Goal: Task Accomplishment & Management: Use online tool/utility

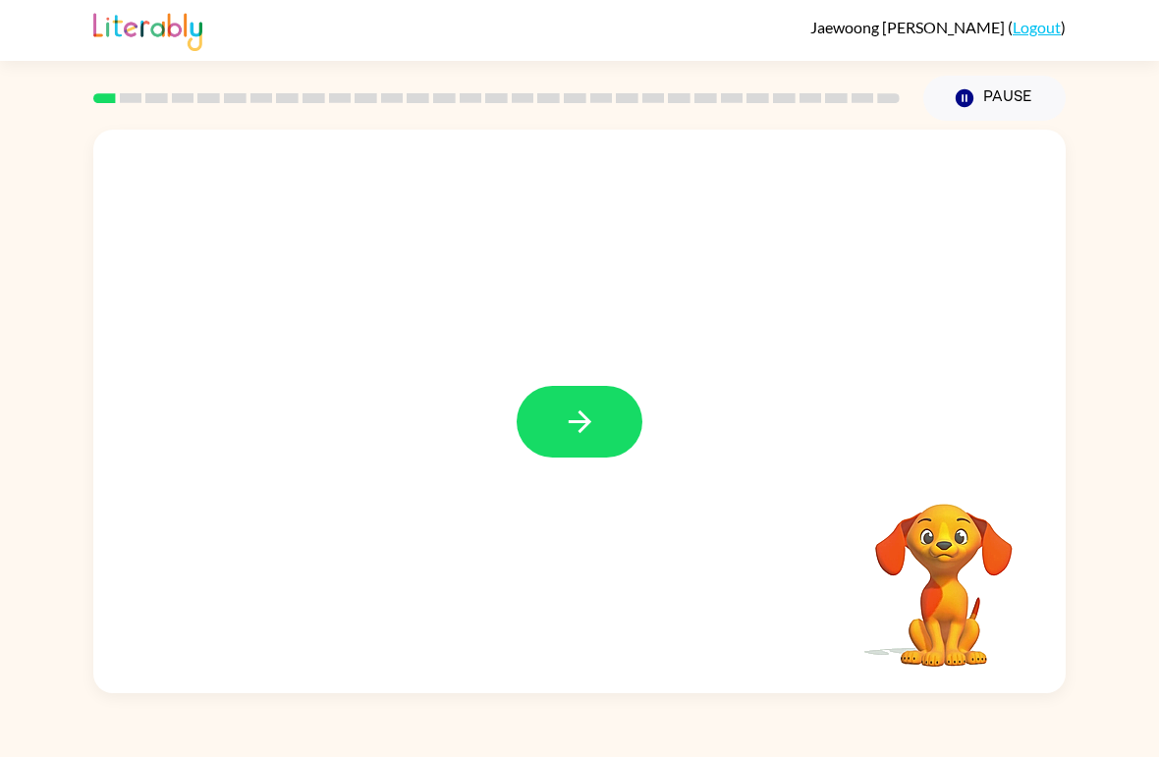
click at [584, 423] on icon "button" at bounding box center [578, 421] width 23 height 23
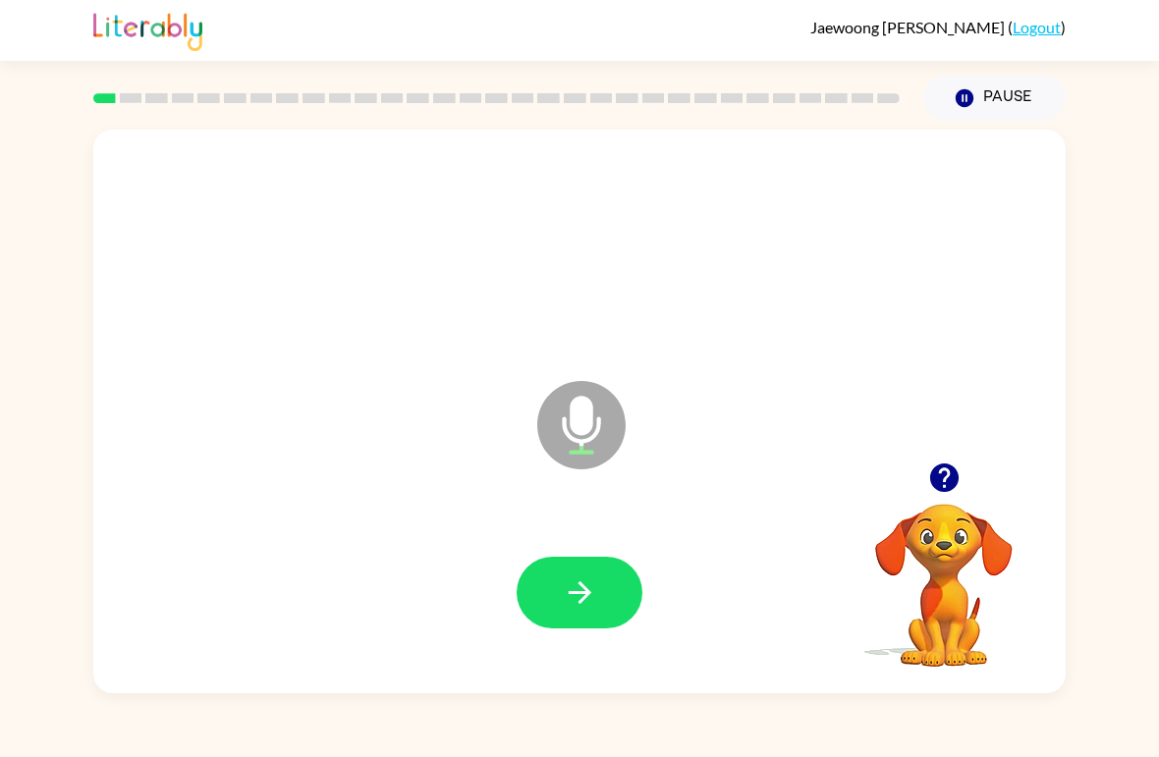
click at [600, 596] on button "button" at bounding box center [579, 593] width 126 height 72
click at [604, 589] on button "button" at bounding box center [579, 593] width 126 height 72
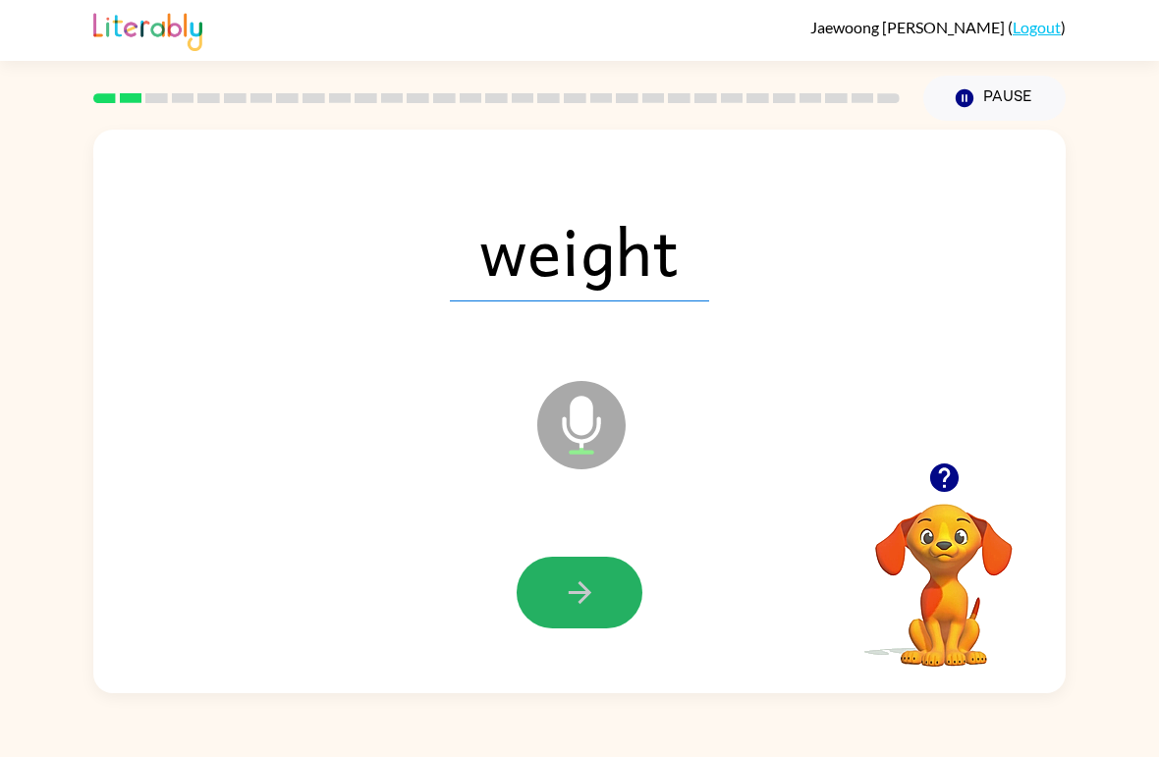
click at [605, 579] on button "button" at bounding box center [579, 593] width 126 height 72
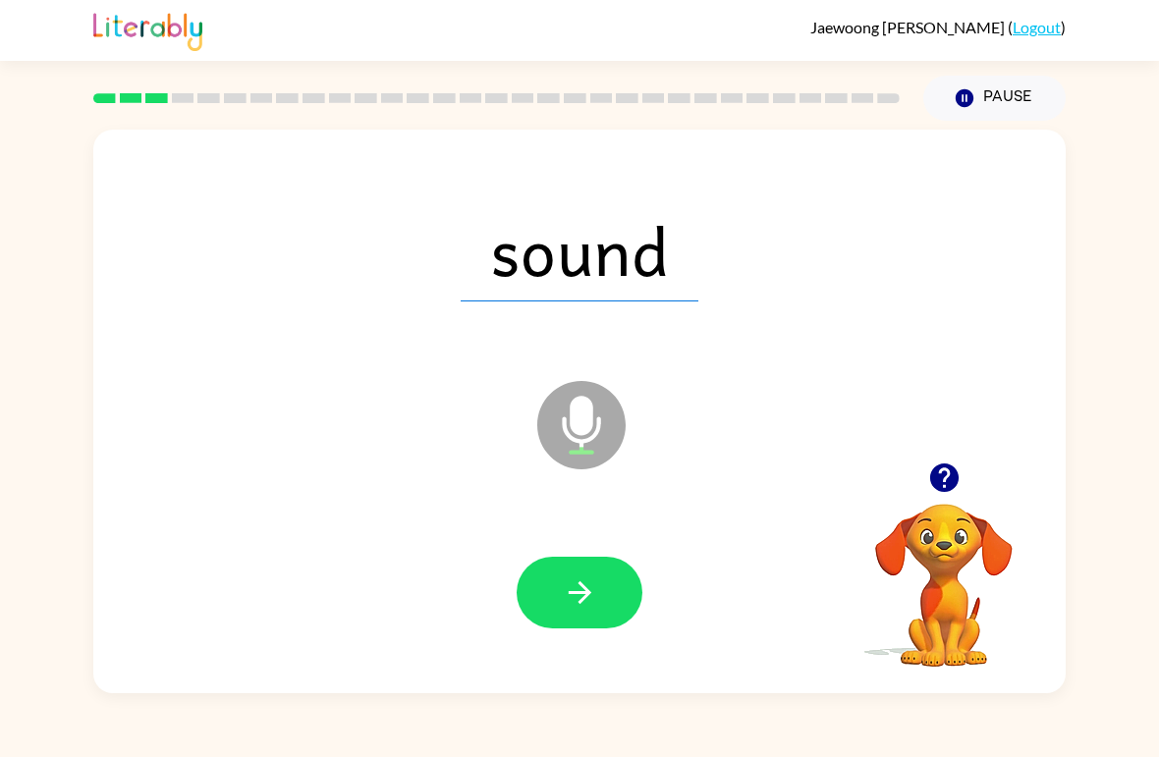
click at [597, 607] on button "button" at bounding box center [579, 593] width 126 height 72
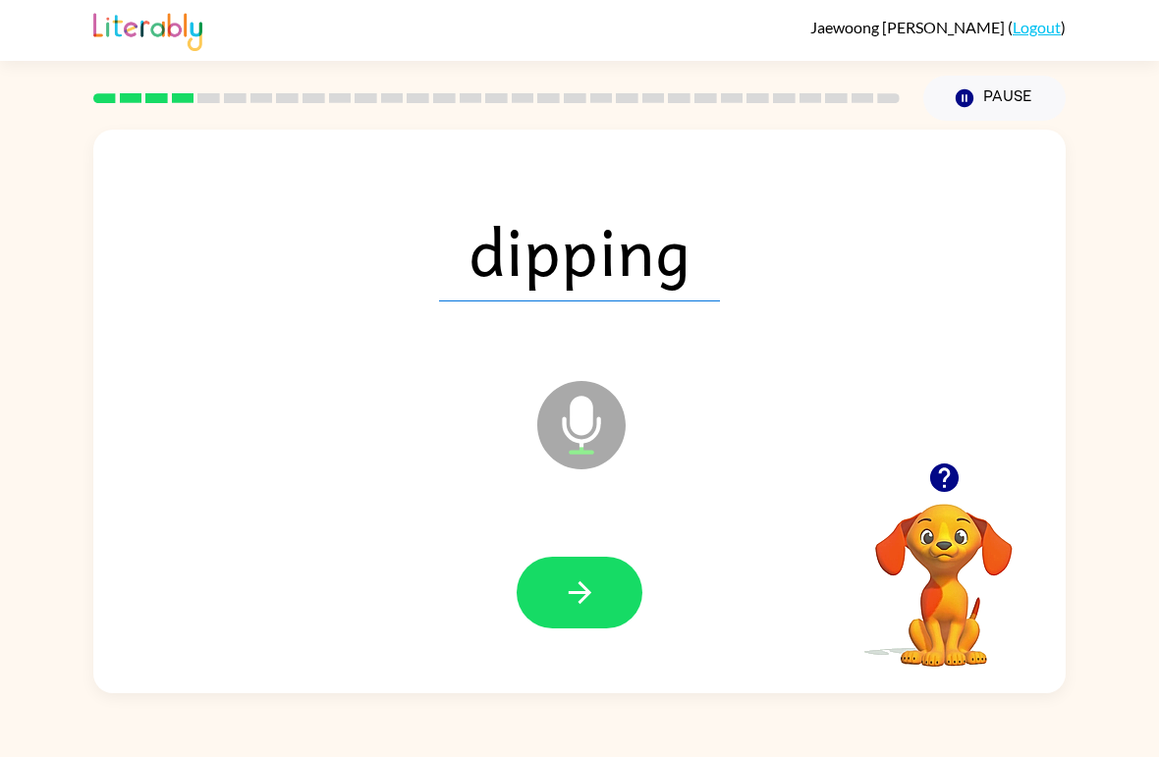
click at [579, 596] on icon "button" at bounding box center [580, 592] width 34 height 34
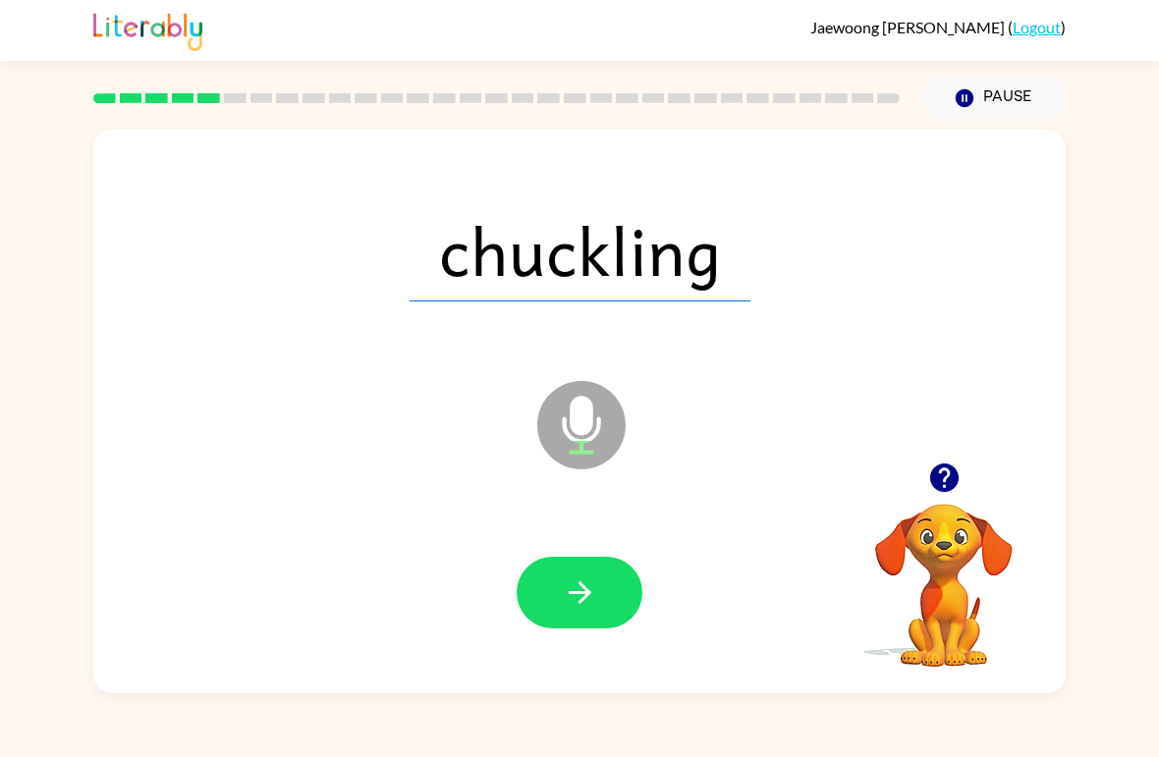
click at [599, 568] on button "button" at bounding box center [579, 593] width 126 height 72
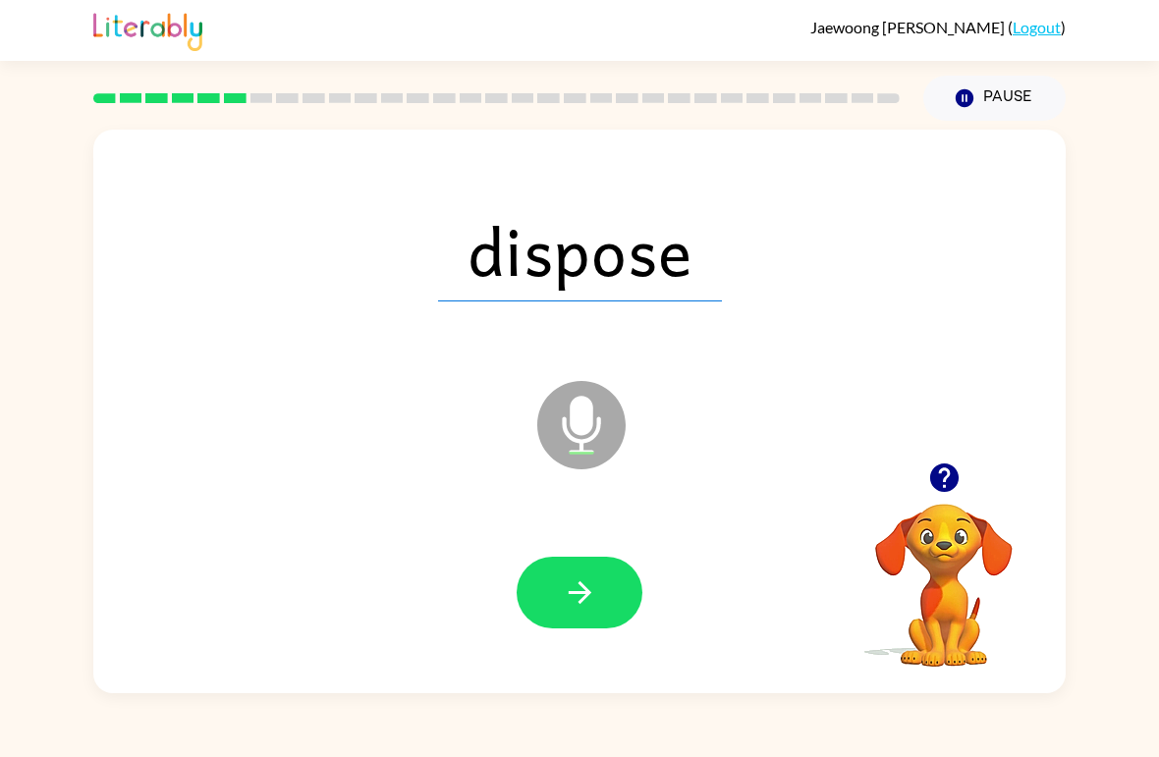
click at [600, 594] on button "button" at bounding box center [579, 593] width 126 height 72
click at [559, 579] on button "button" at bounding box center [579, 593] width 126 height 72
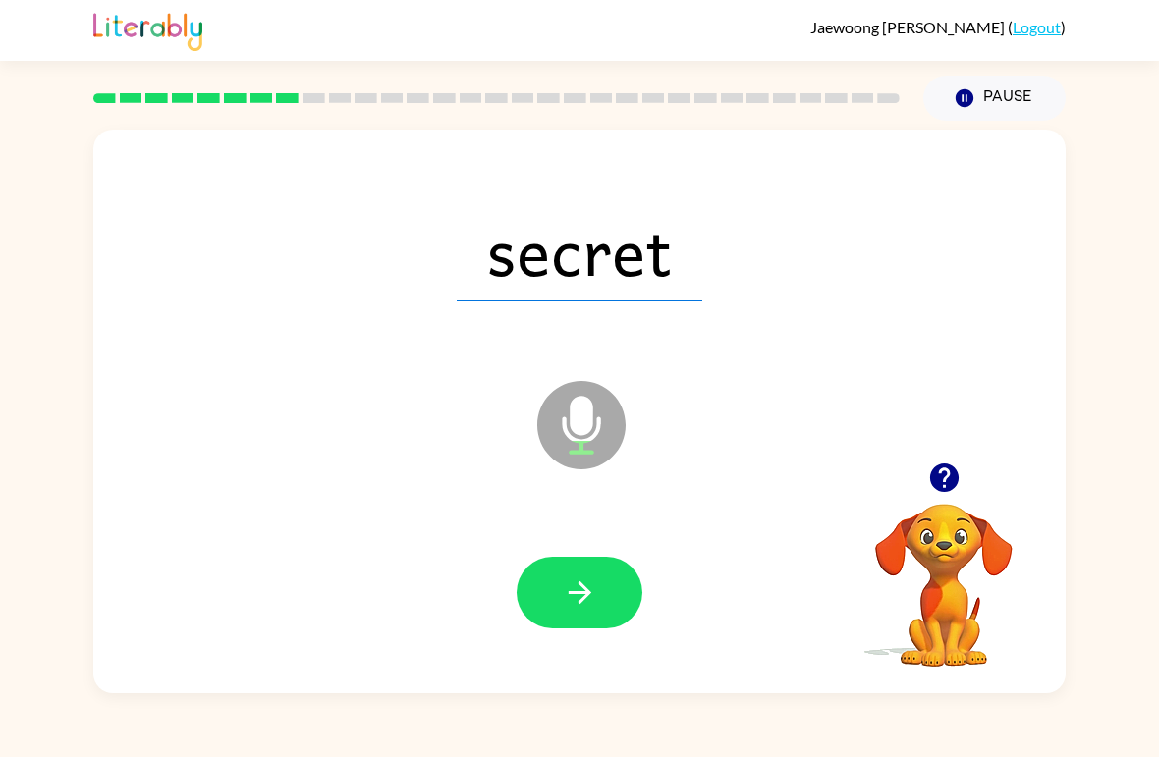
click at [591, 613] on button "button" at bounding box center [579, 593] width 126 height 72
click at [587, 590] on icon "button" at bounding box center [578, 592] width 23 height 23
click at [572, 594] on icon "button" at bounding box center [578, 592] width 23 height 23
click at [572, 578] on icon "button" at bounding box center [580, 592] width 34 height 34
click at [563, 598] on icon "button" at bounding box center [580, 592] width 34 height 34
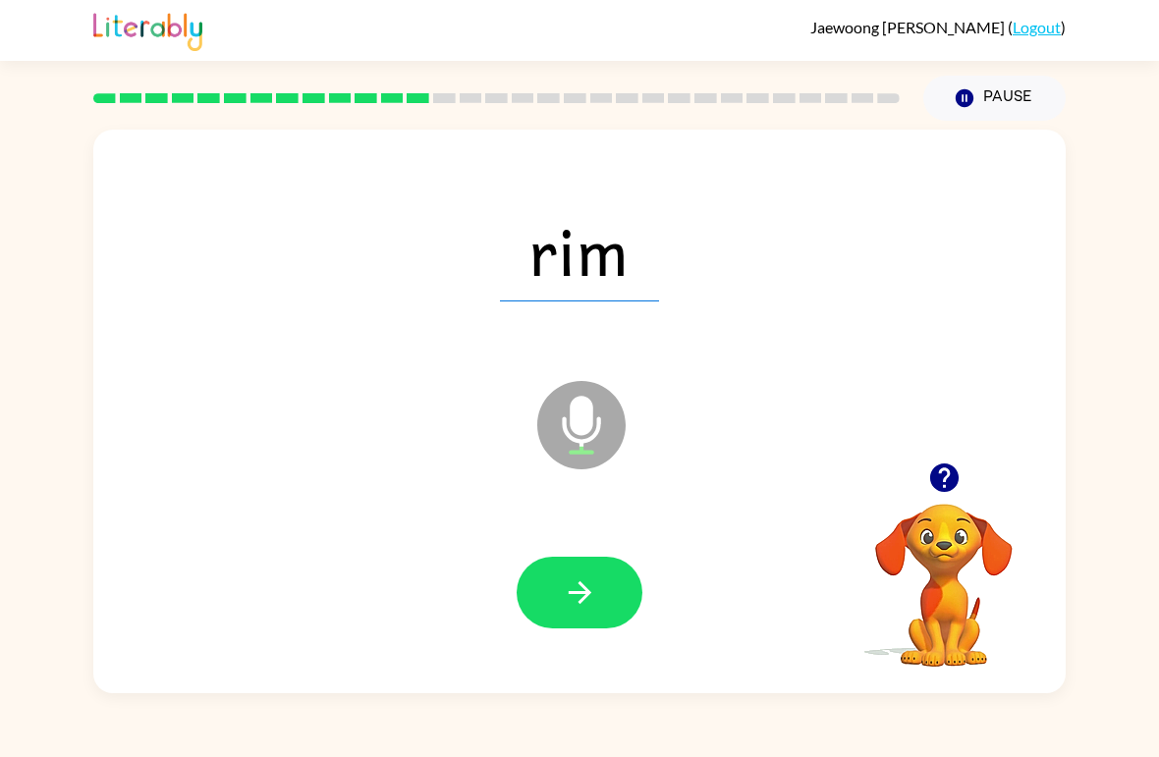
click at [584, 593] on icon "button" at bounding box center [578, 592] width 23 height 23
click at [576, 584] on icon "button" at bounding box center [580, 592] width 34 height 34
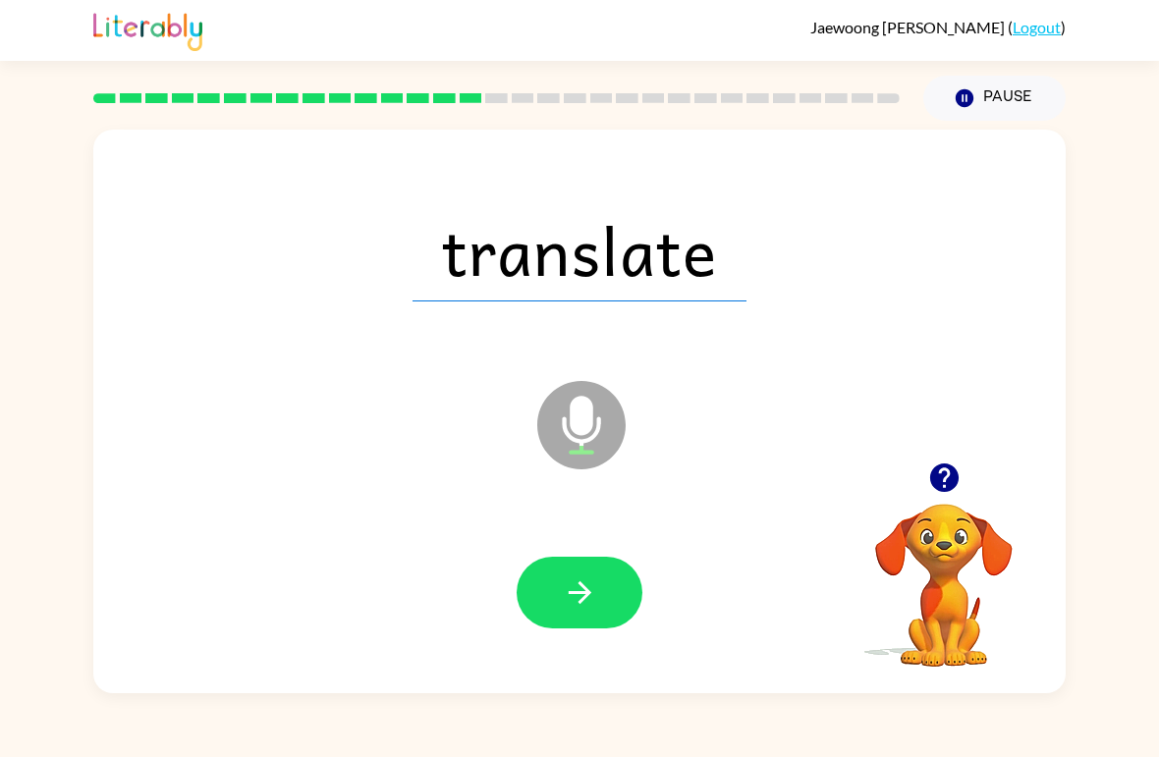
click at [560, 603] on button "button" at bounding box center [579, 593] width 126 height 72
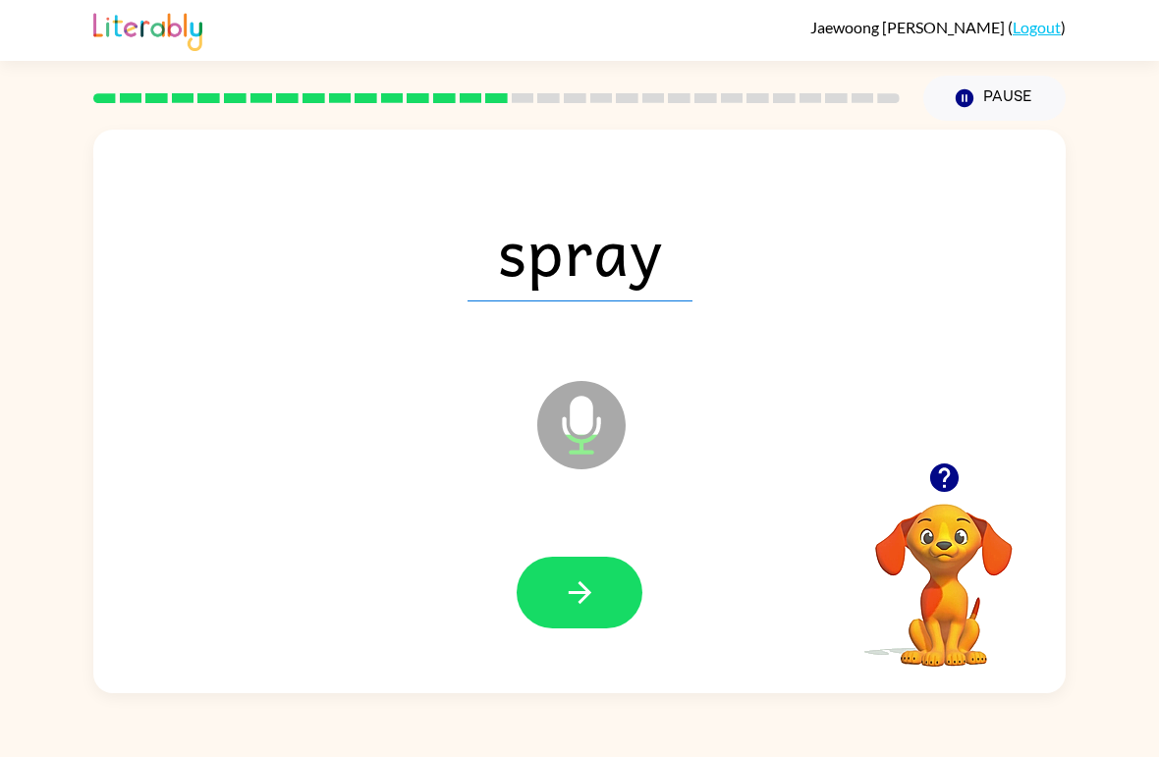
click at [603, 589] on button "button" at bounding box center [579, 593] width 126 height 72
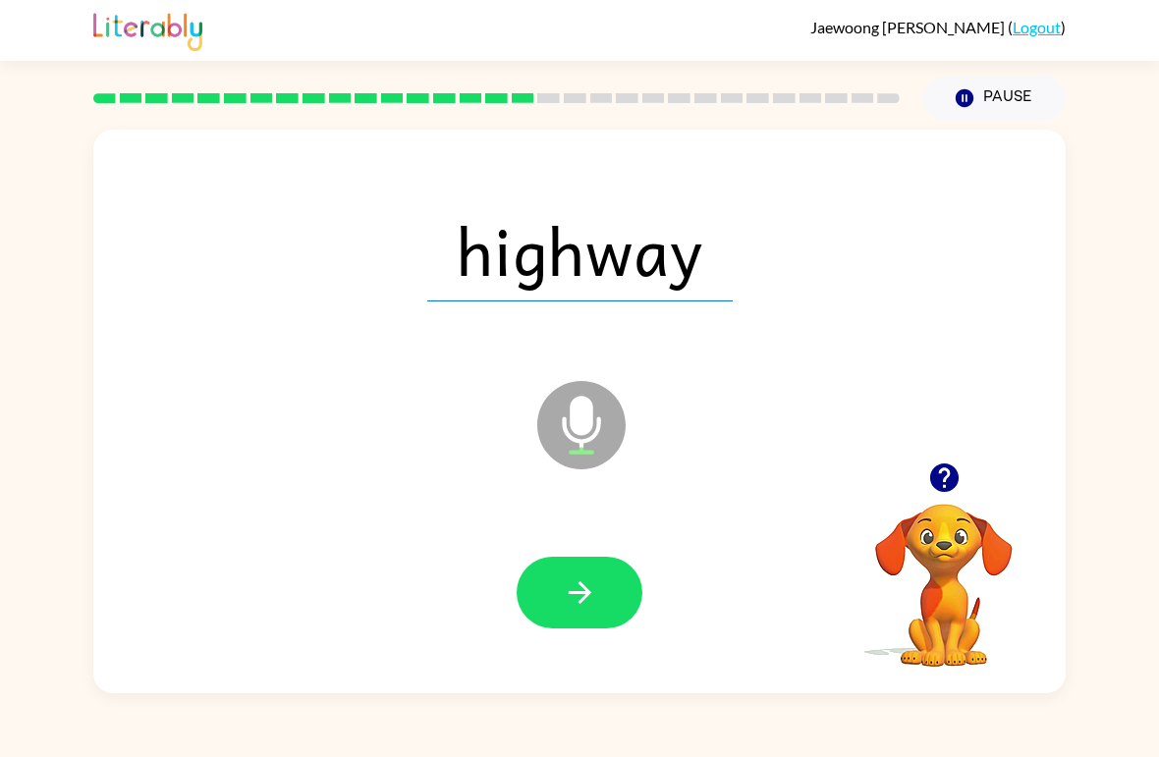
click at [596, 576] on icon "button" at bounding box center [580, 592] width 34 height 34
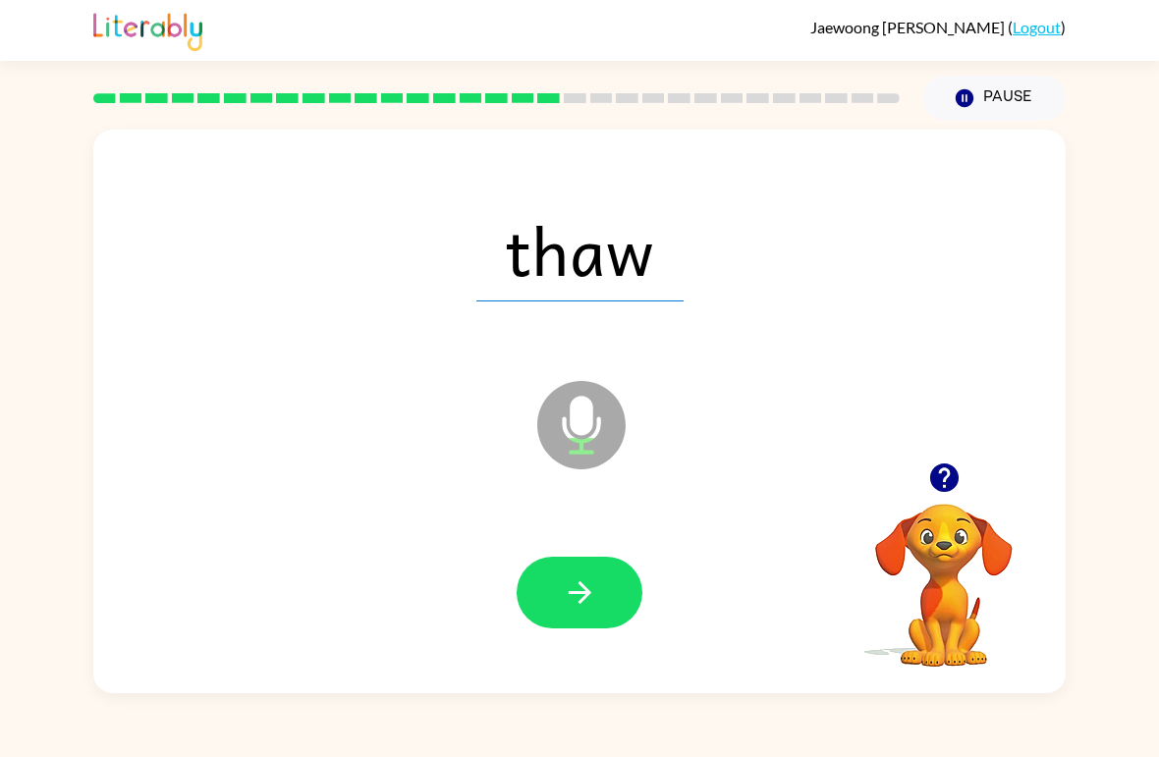
click at [608, 583] on button "button" at bounding box center [579, 593] width 126 height 72
click at [594, 606] on icon "button" at bounding box center [580, 592] width 34 height 34
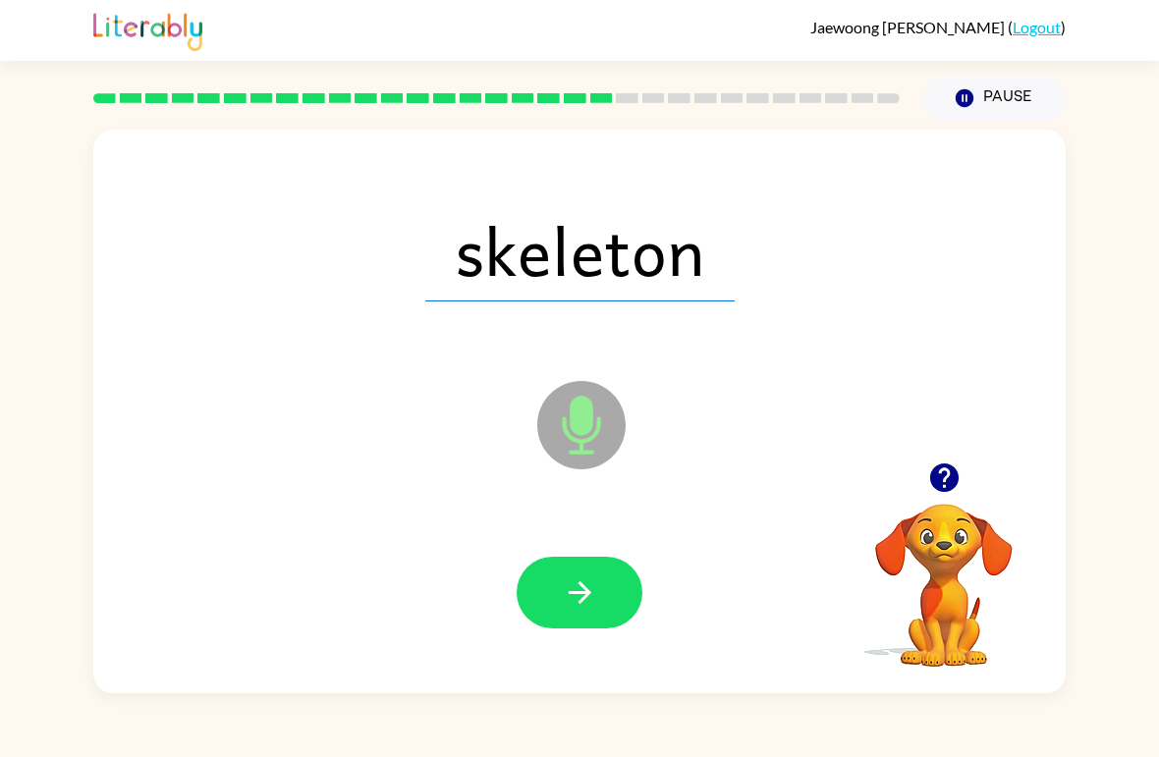
click at [587, 591] on icon "button" at bounding box center [578, 592] width 23 height 23
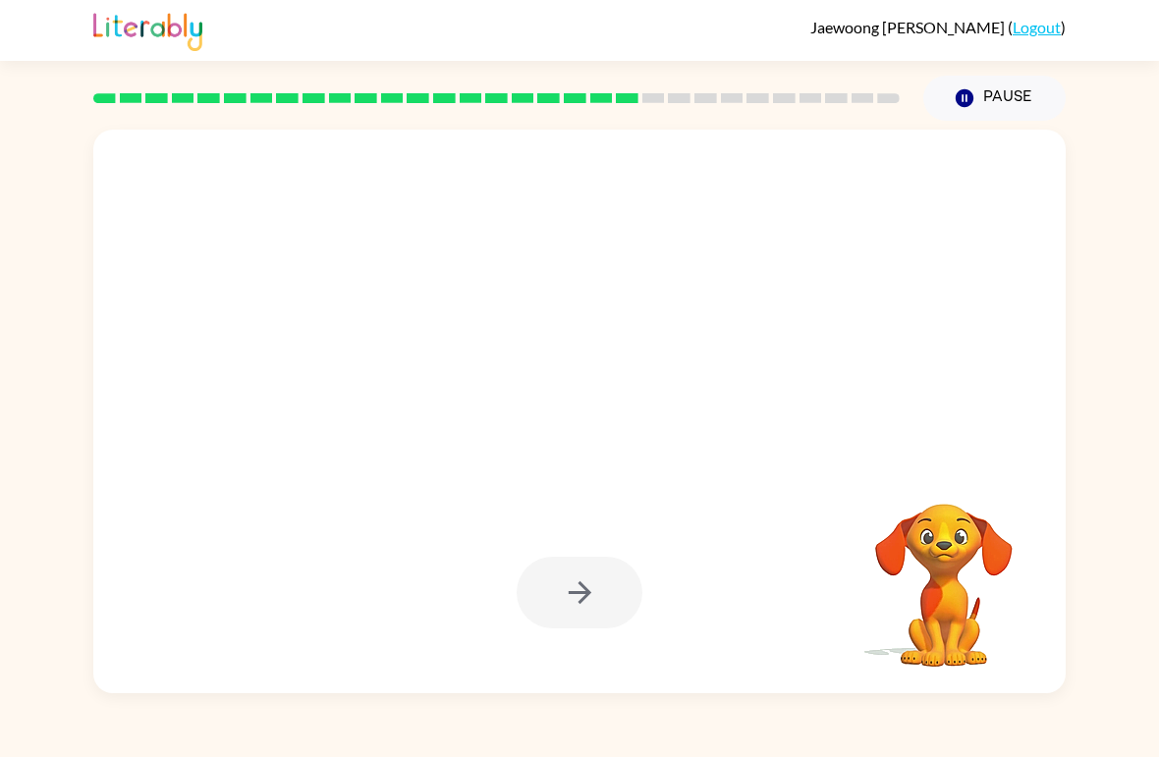
click at [1017, 80] on button "Pause Pause" at bounding box center [994, 98] width 142 height 45
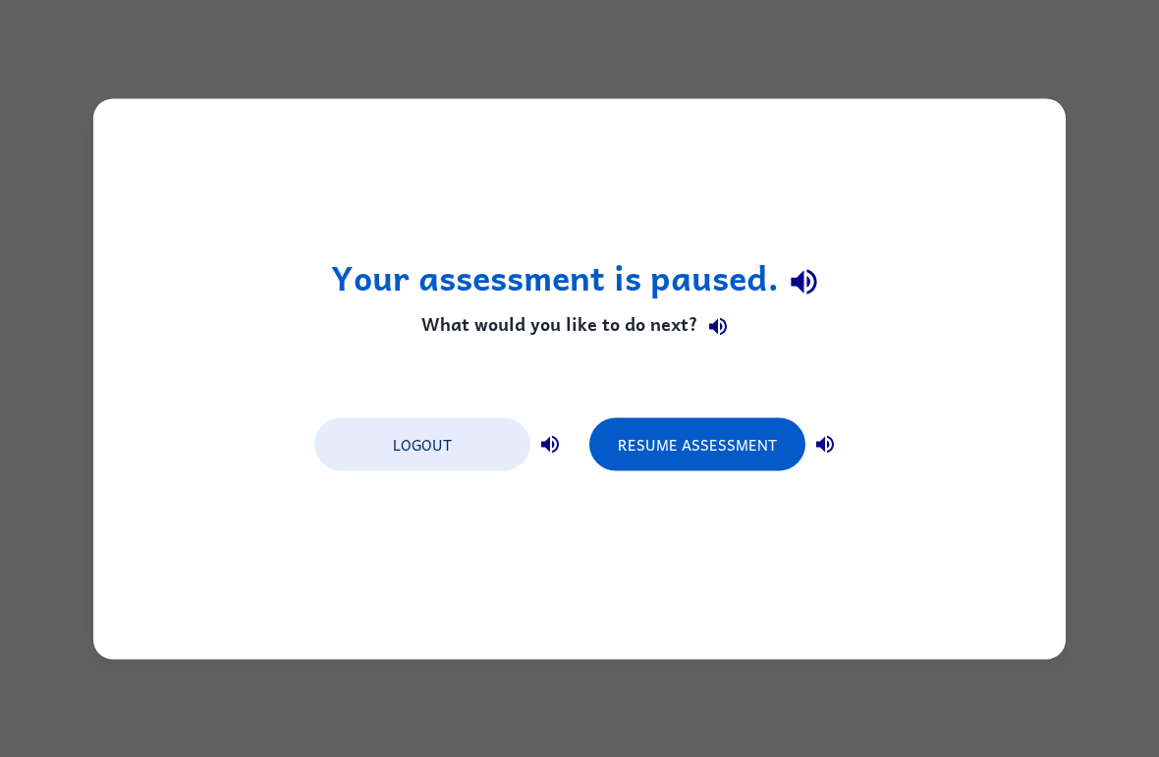
click at [1041, 57] on div "Your assessment is paused. What would you like to do next? Logout Resume Assess…" at bounding box center [579, 378] width 1159 height 757
click at [1050, 60] on div "Your assessment is paused. What would you like to do next? Logout Resume Assess…" at bounding box center [579, 378] width 1159 height 757
click at [755, 431] on button "Resume Assessment" at bounding box center [697, 443] width 216 height 53
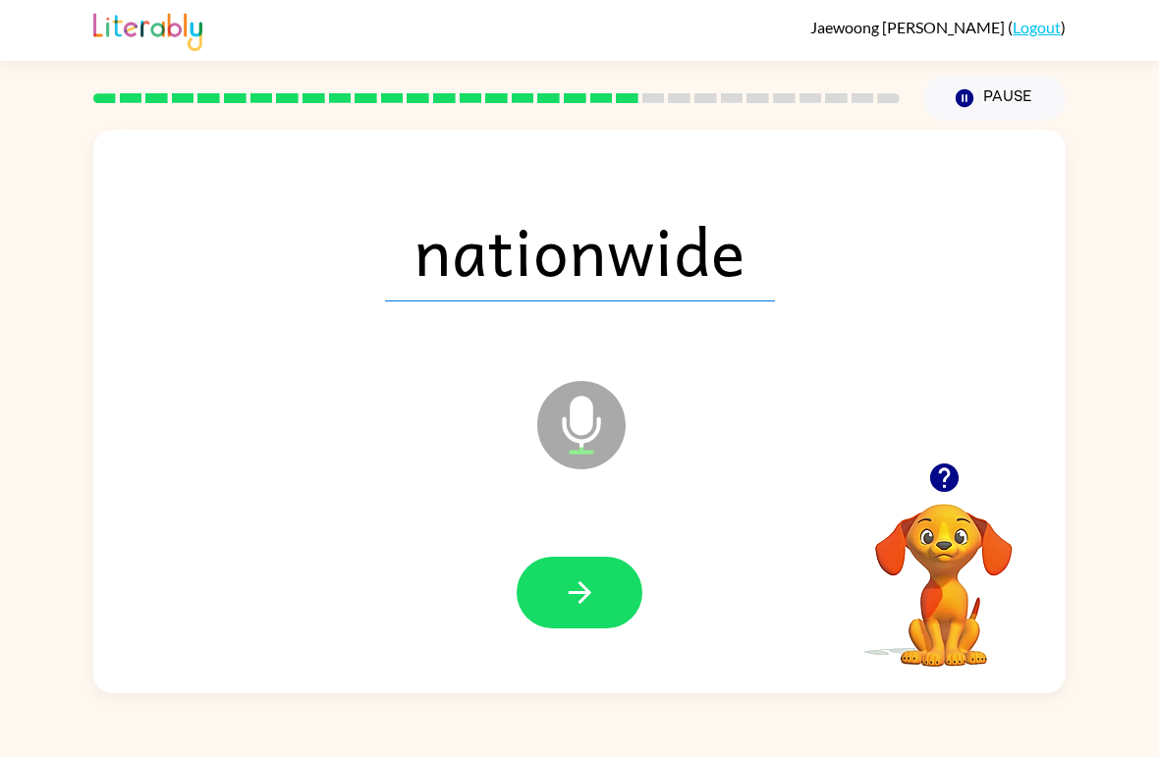
click at [582, 589] on icon "button" at bounding box center [580, 592] width 34 height 34
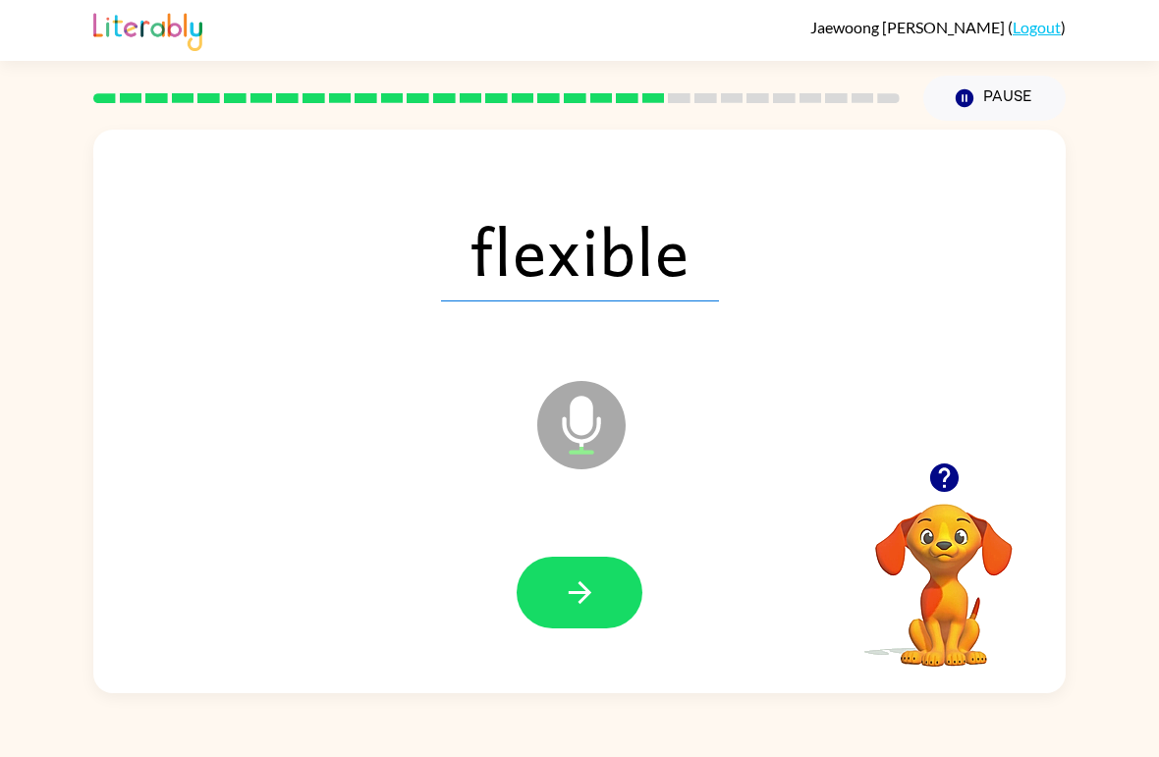
click at [565, 607] on icon "button" at bounding box center [580, 592] width 34 height 34
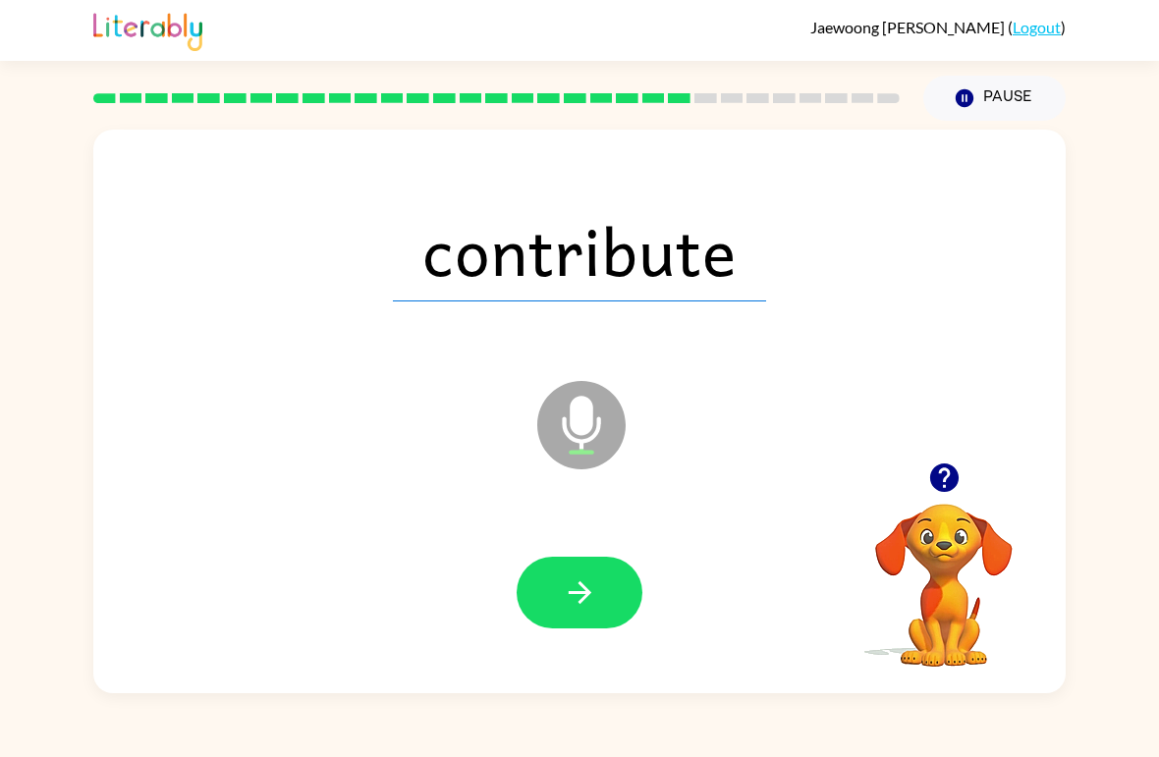
click at [596, 613] on button "button" at bounding box center [579, 593] width 126 height 72
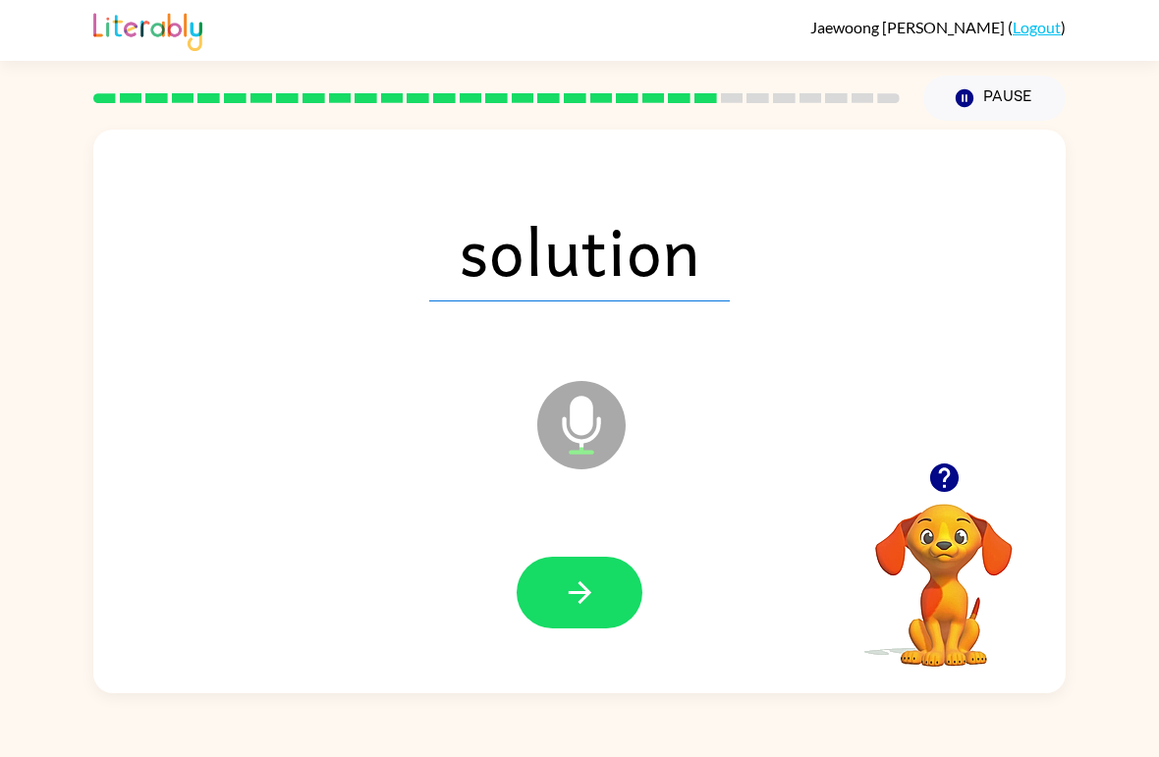
click at [598, 583] on button "button" at bounding box center [579, 593] width 126 height 72
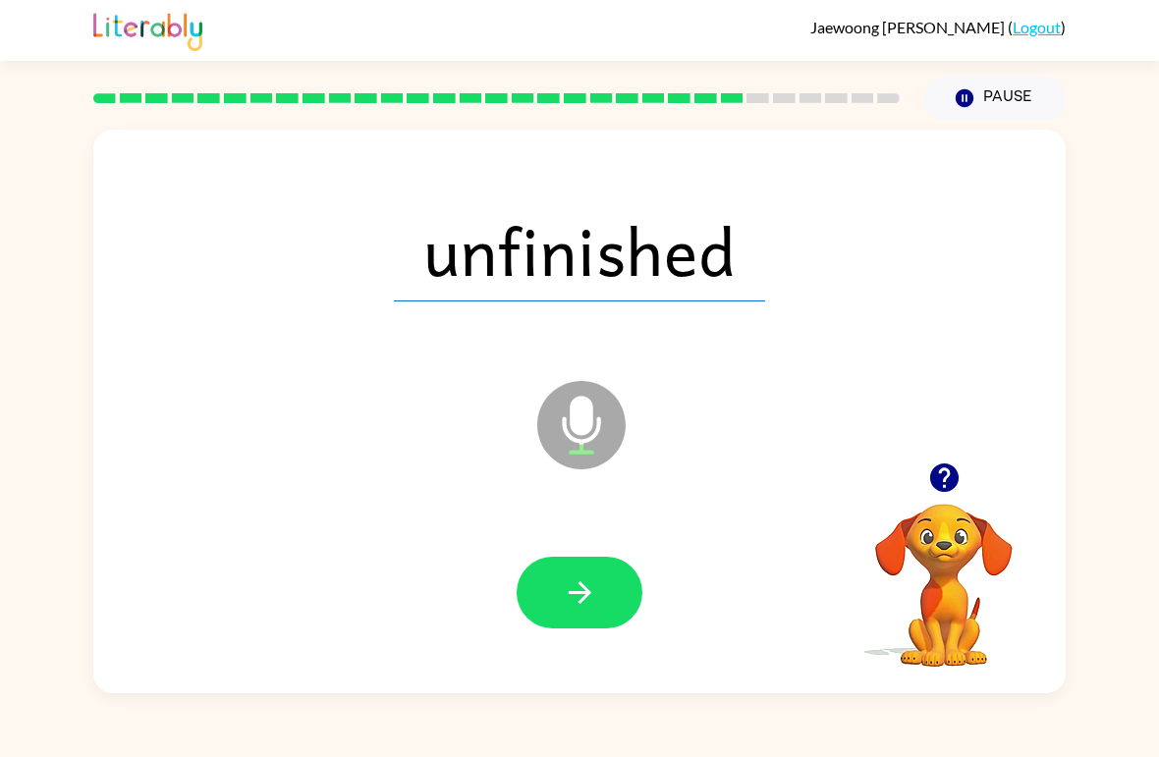
click at [593, 593] on icon "button" at bounding box center [580, 592] width 34 height 34
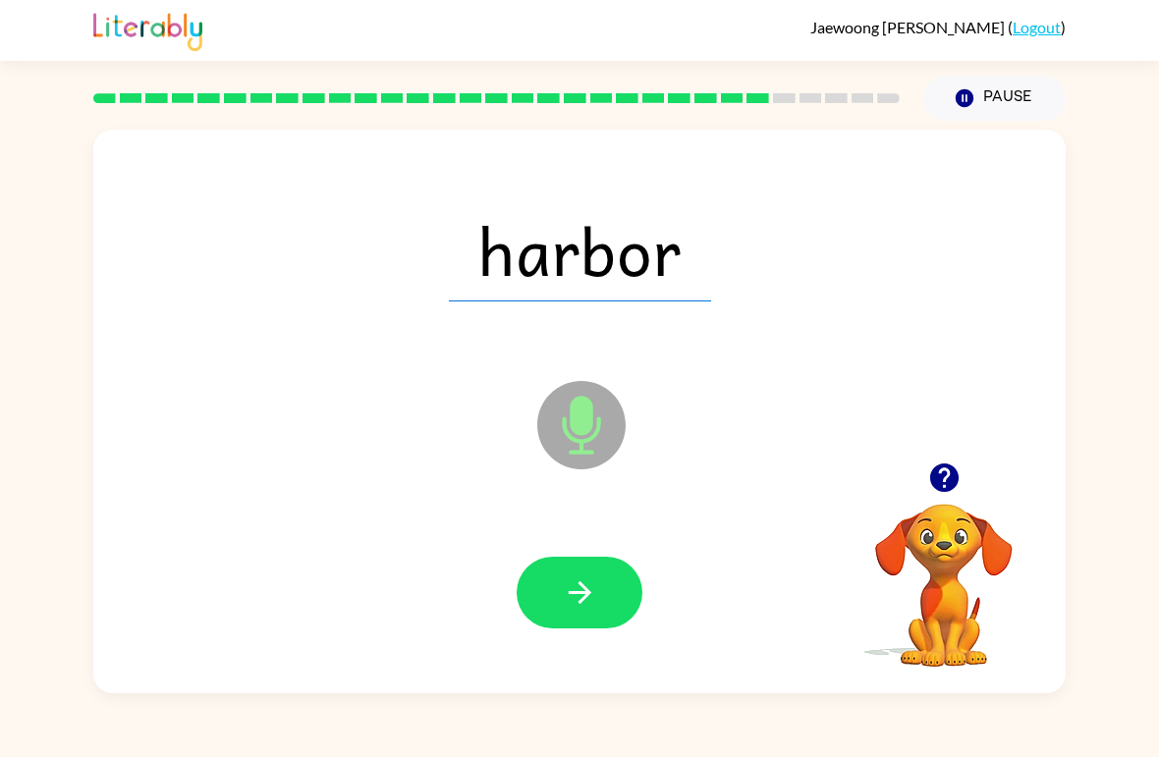
click at [601, 603] on button "button" at bounding box center [579, 593] width 126 height 72
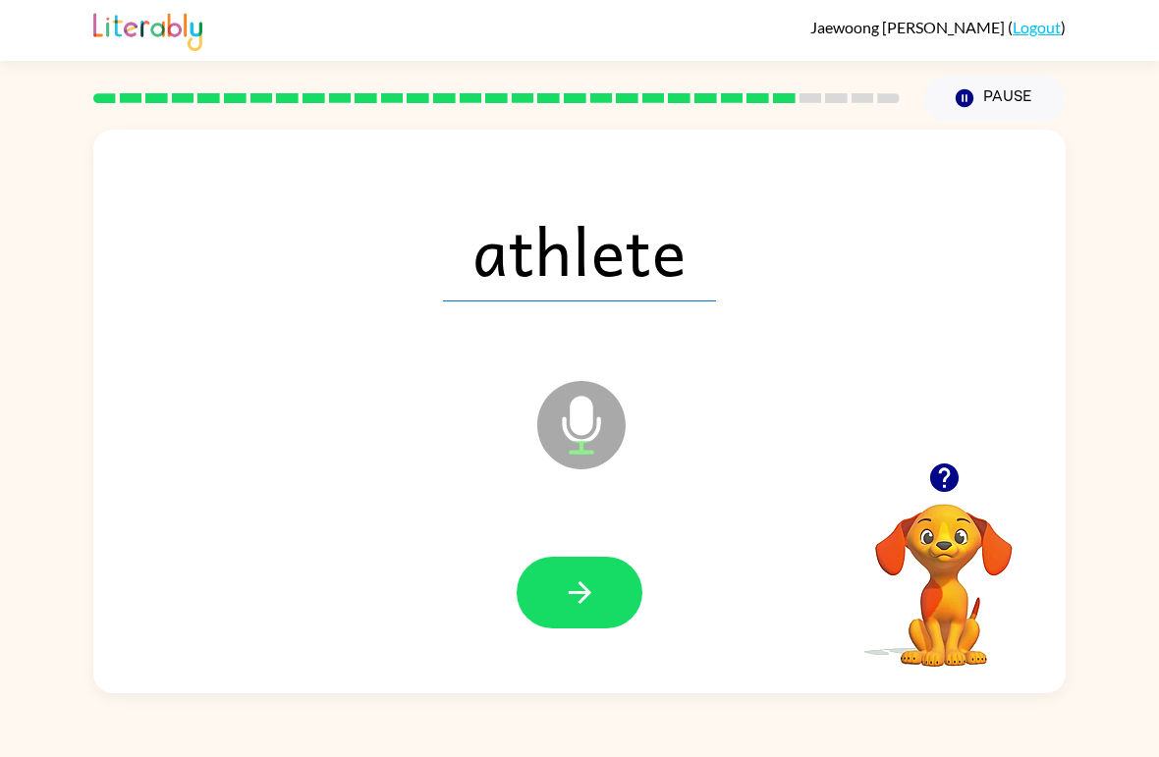
click at [606, 592] on button "button" at bounding box center [579, 593] width 126 height 72
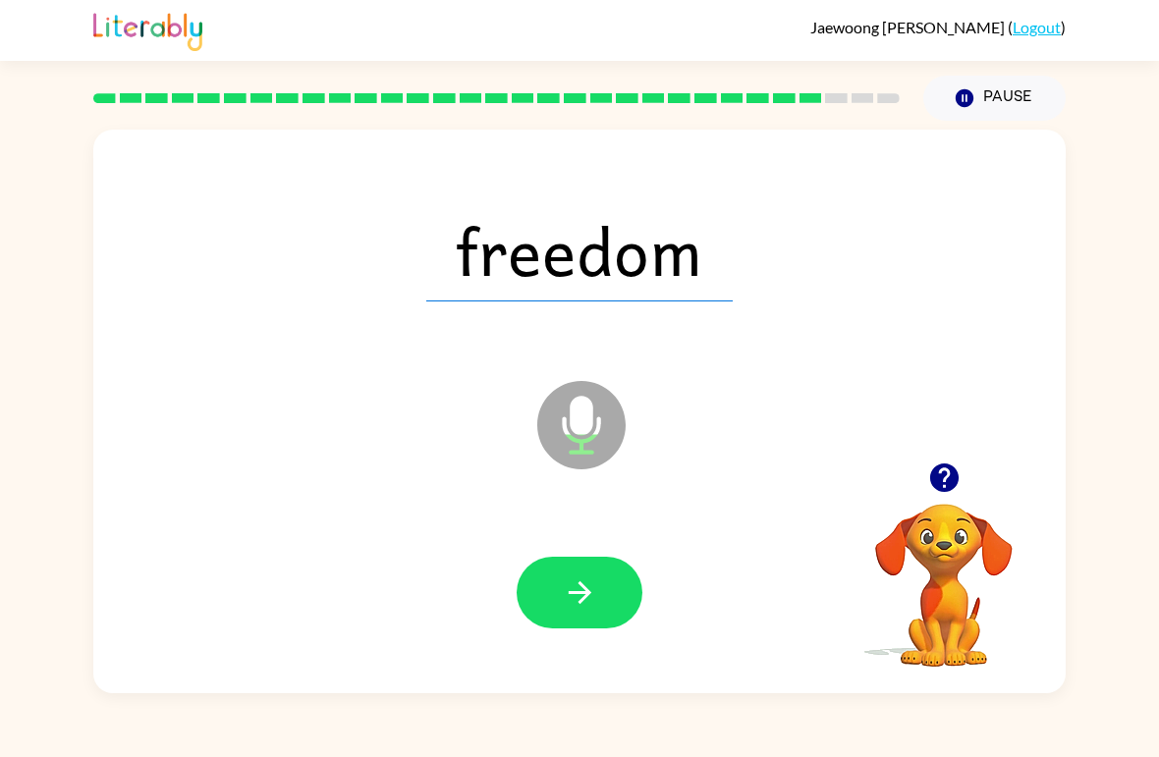
click at [594, 589] on icon "button" at bounding box center [580, 592] width 34 height 34
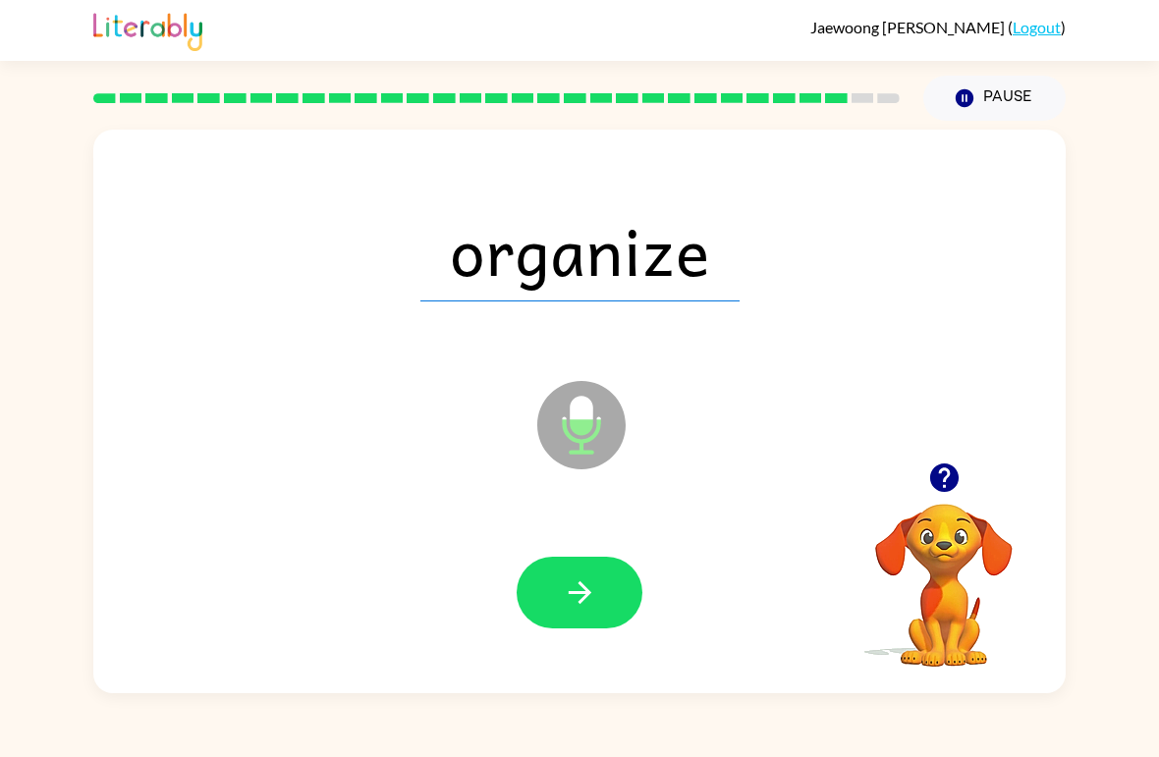
click at [571, 584] on icon "button" at bounding box center [580, 592] width 34 height 34
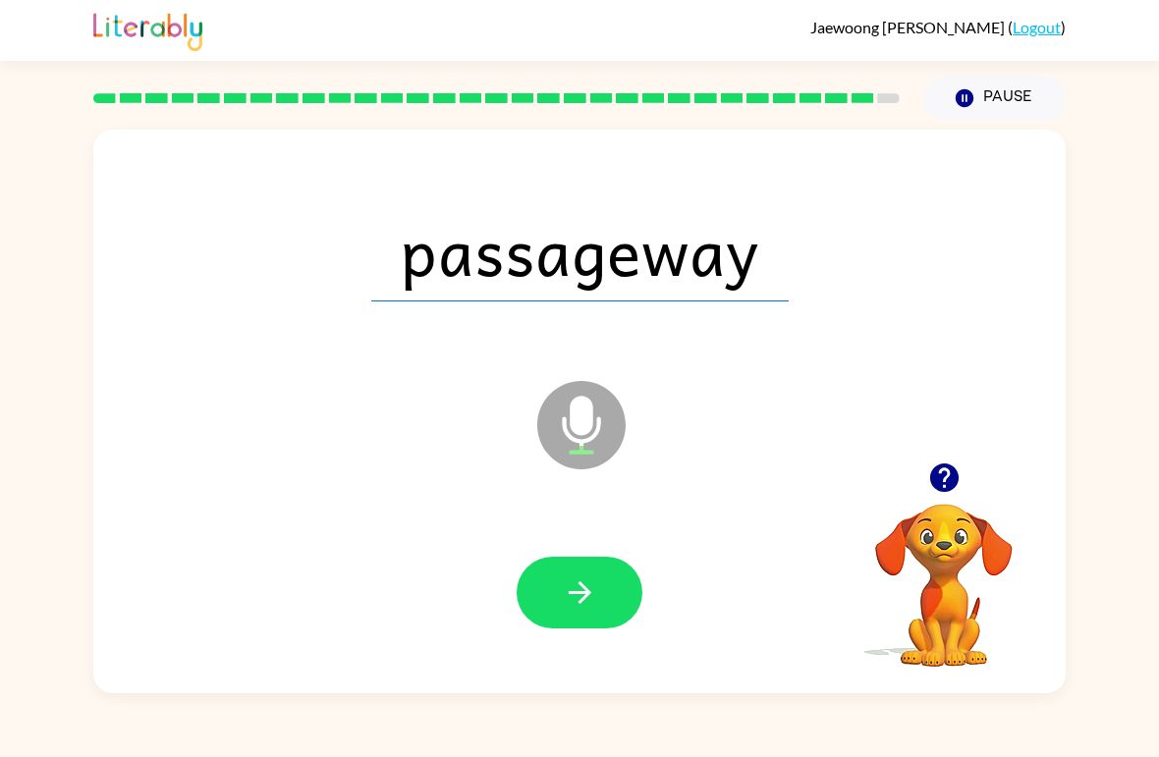
click at [601, 578] on button "button" at bounding box center [579, 593] width 126 height 72
